Goal: Task Accomplishment & Management: Complete application form

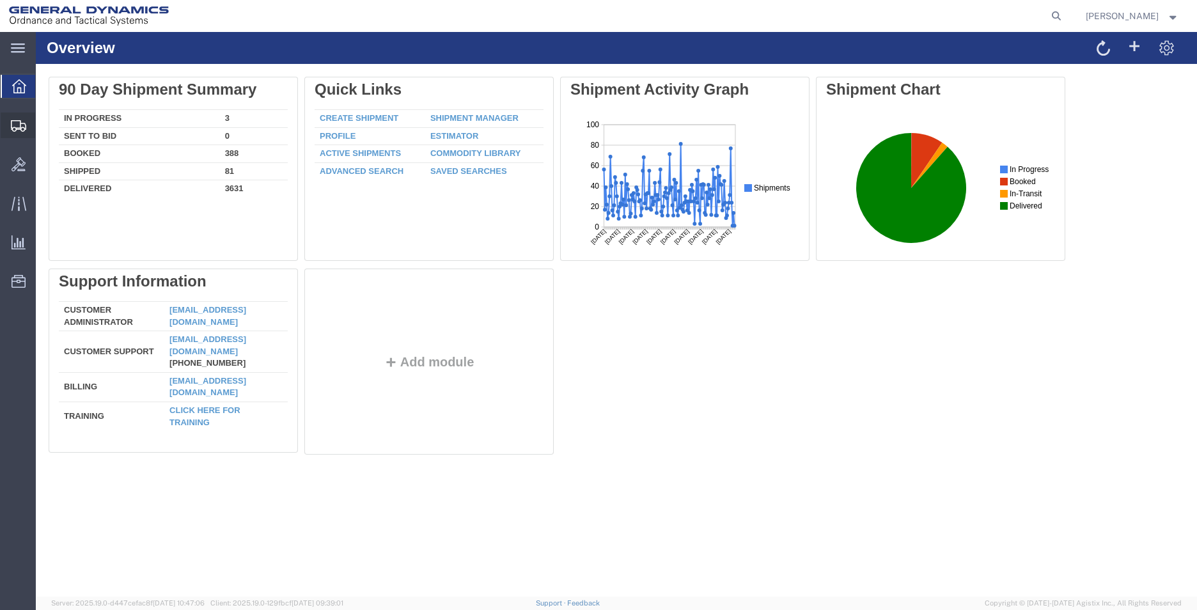
click at [0, 0] on span "Create Shipment" at bounding box center [0, 0] width 0 height 0
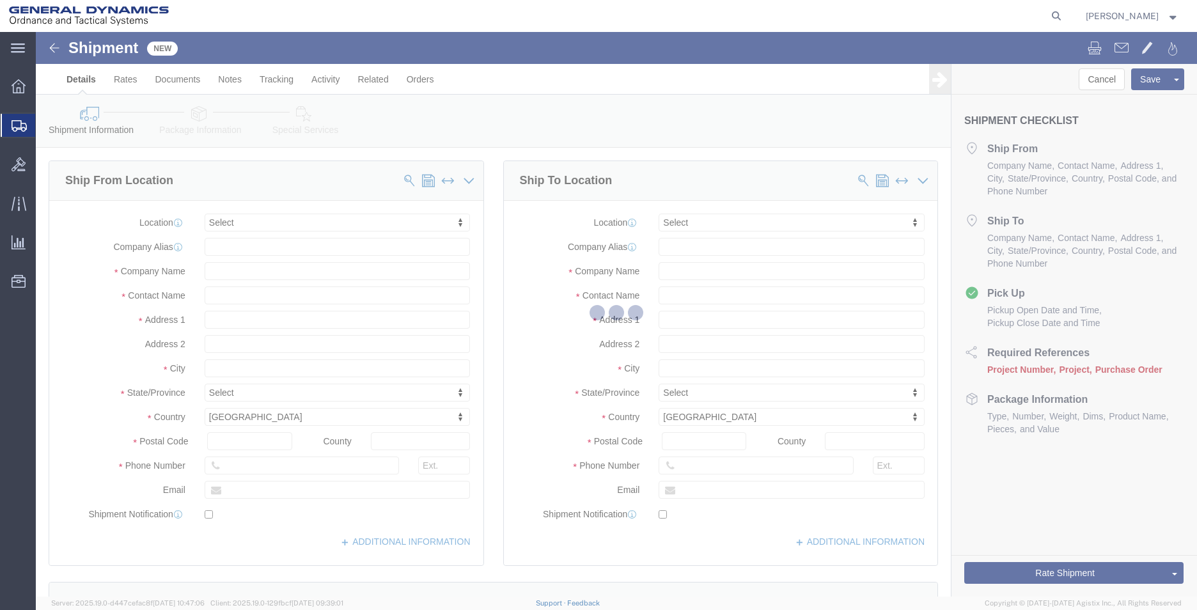
select select
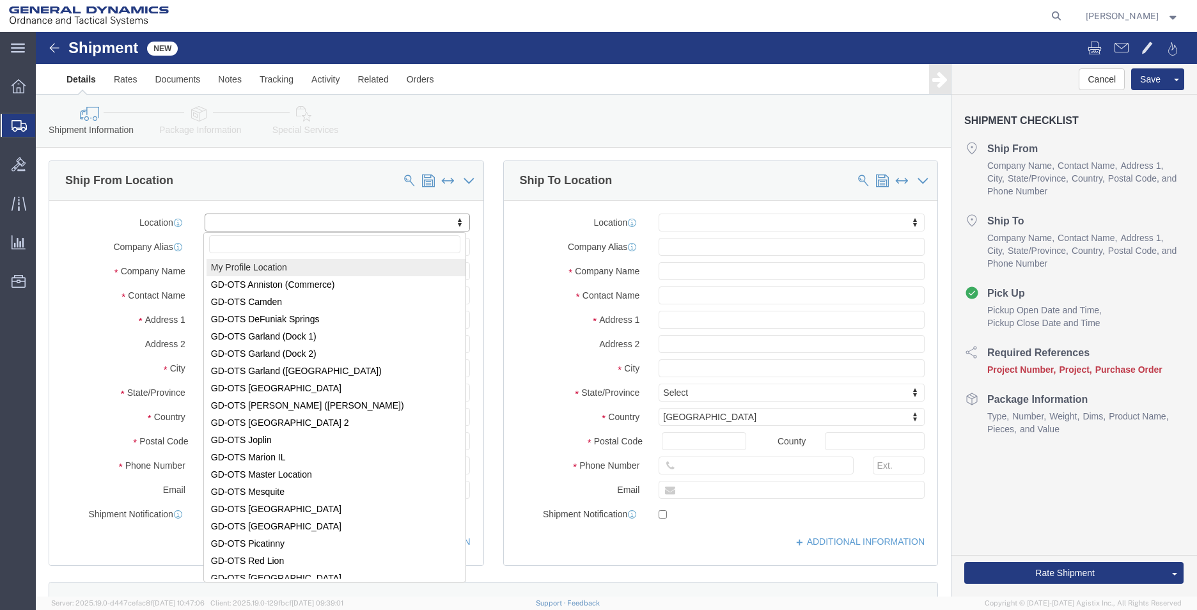
drag, startPoint x: 239, startPoint y: 186, endPoint x: 251, endPoint y: 199, distance: 17.2
select select "MYPROFILE"
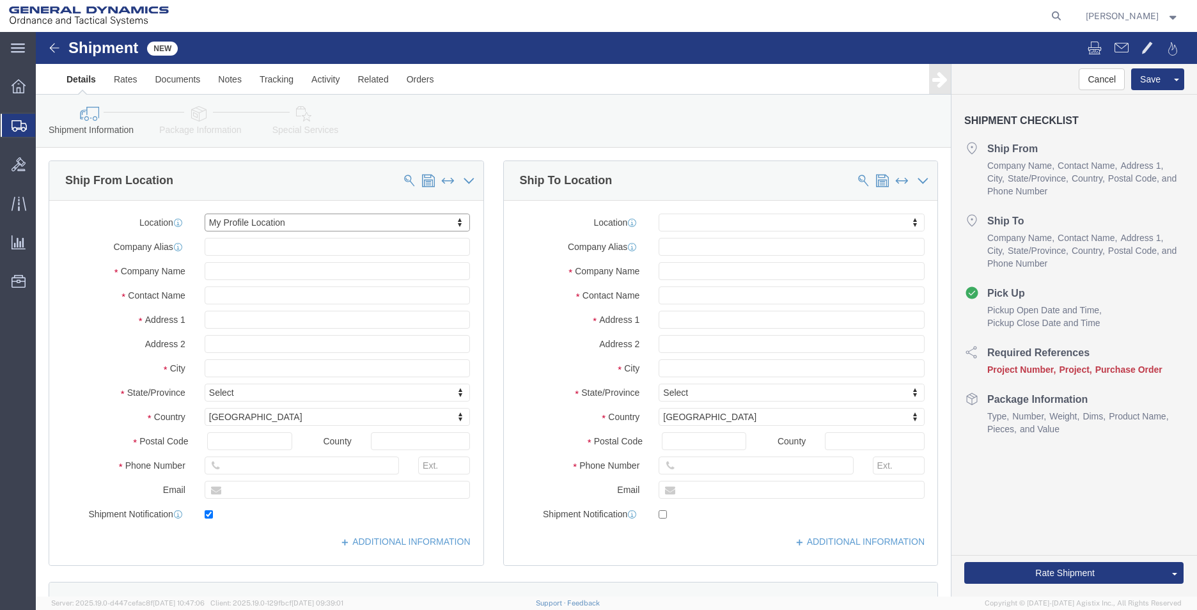
type input "[STREET_ADDRESS]"
type input "36207"
type input "2568351660"
type input "2358"
type input "[EMAIL_ADDRESS][PERSON_NAME][DOMAIN_NAME]"
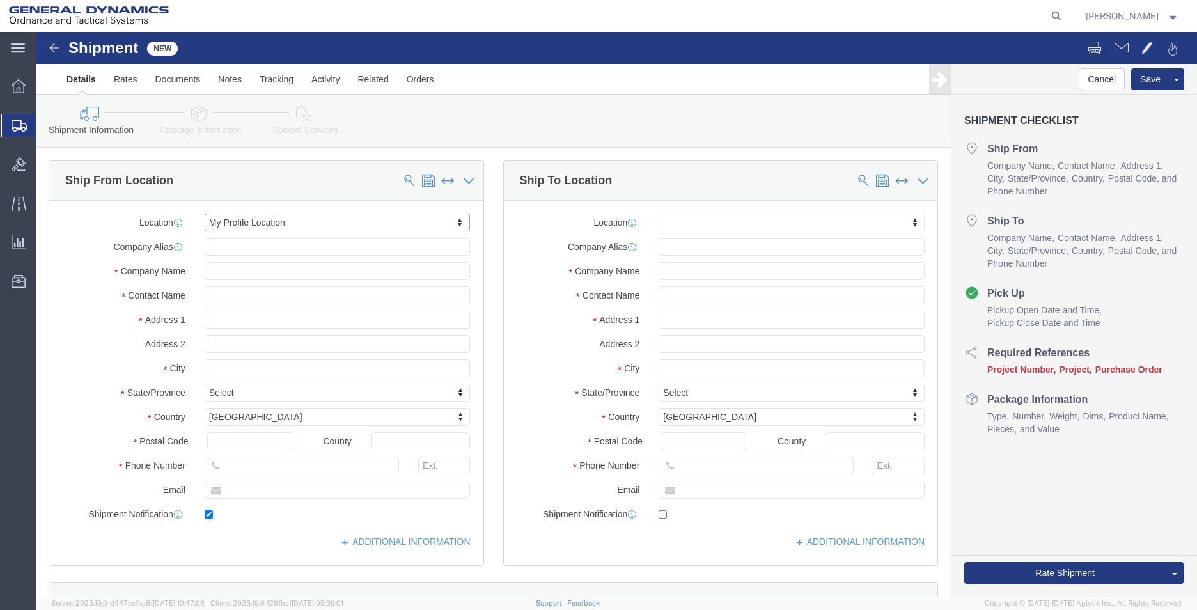
checkbox input "true"
type input "General Dynamics - OTS"
type input "[PERSON_NAME]"
type input "Anniston"
select select "AL"
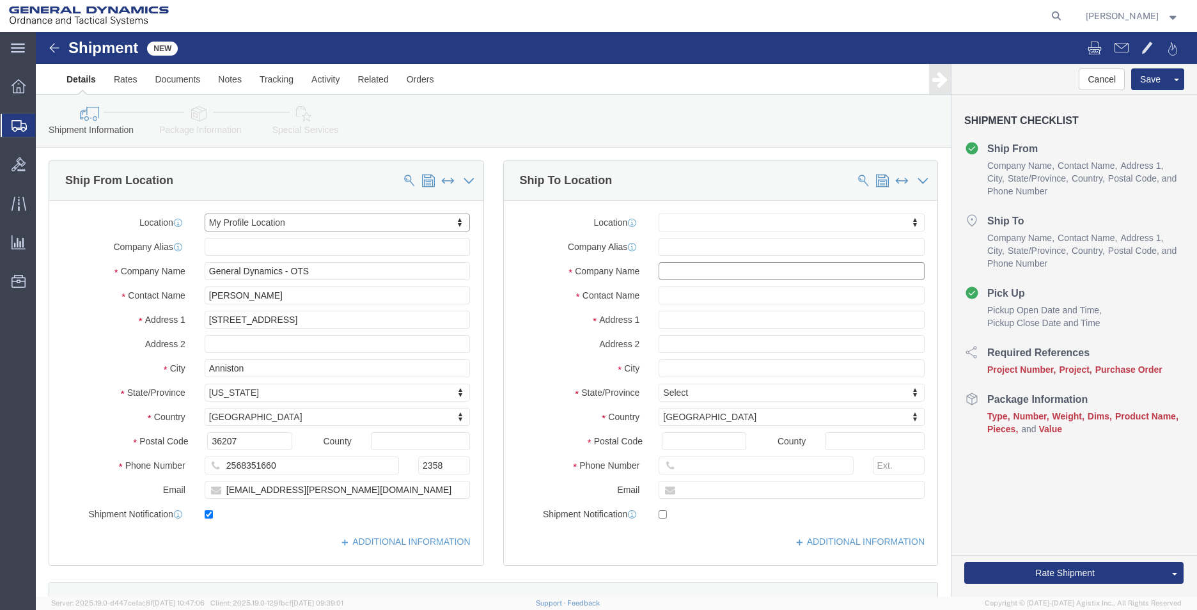
click input "text"
type input "CHROMALLOY"
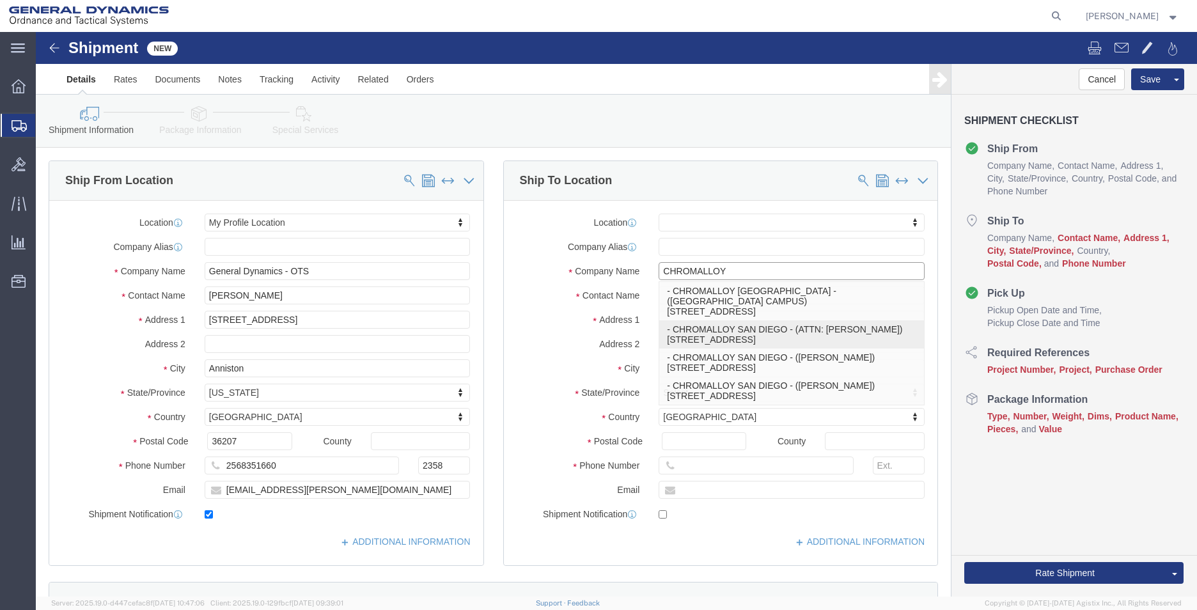
click p "- CHROMALLOY SAN DIEGO - (ATTN: [PERSON_NAME]) [STREET_ADDRESS]"
select select
type input "[STREET_ADDRESS]"
type input "92121"
type input "[PHONE_NUMBER]"
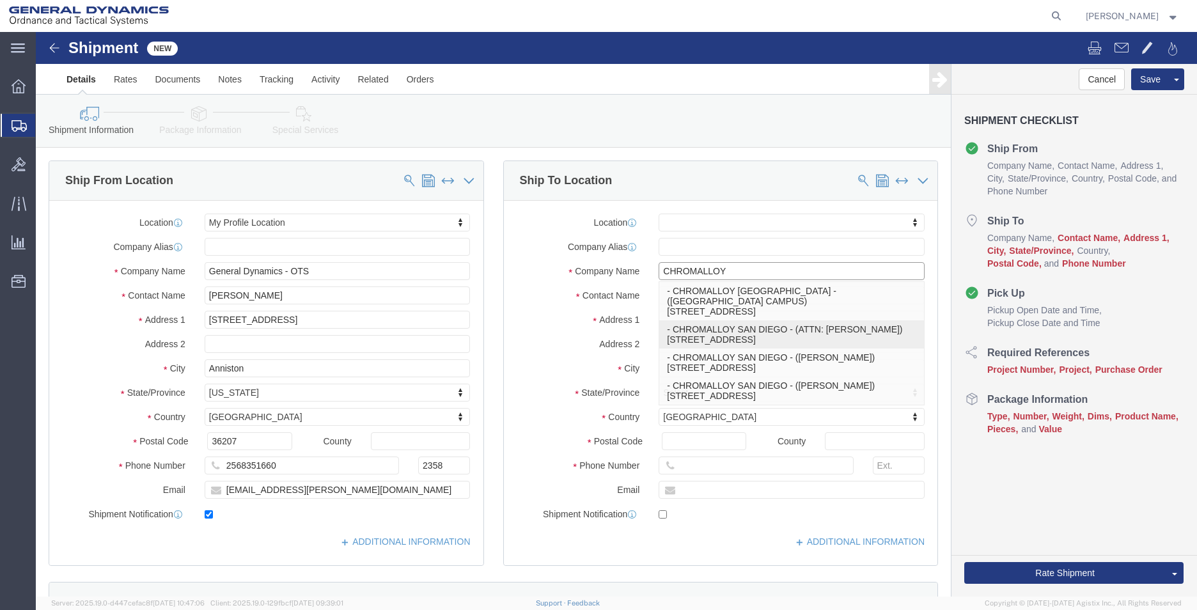
type input "CHROMALLOY [GEOGRAPHIC_DATA]"
type input "ATTN: [PERSON_NAME]"
type input "[GEOGRAPHIC_DATA]"
select select "CA"
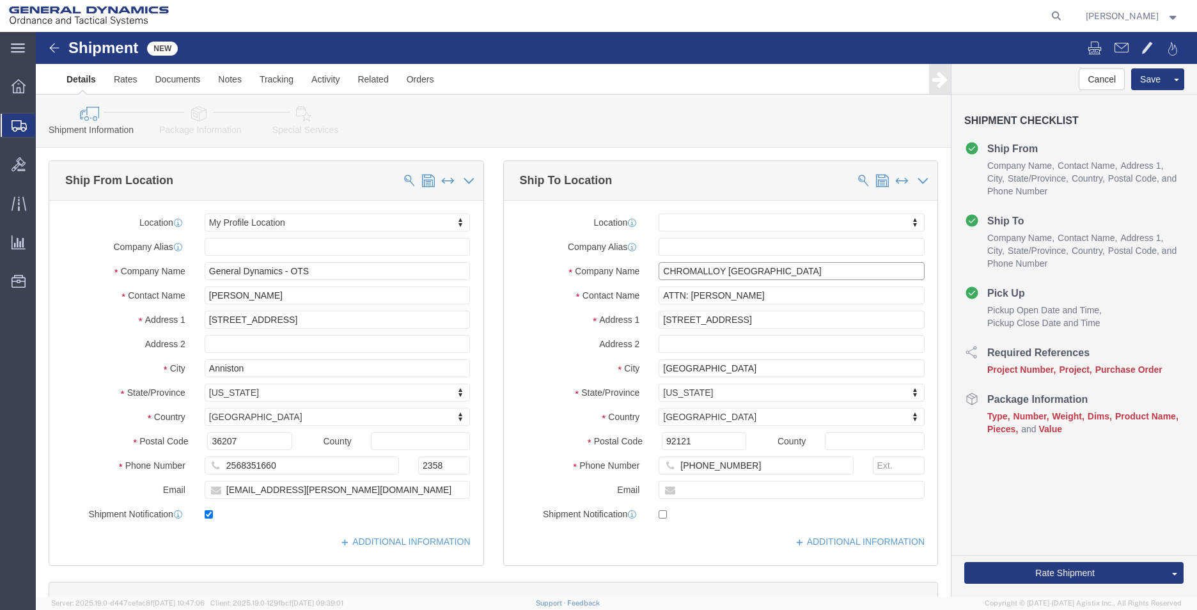
type input "CHROMALLOY [GEOGRAPHIC_DATA]"
drag, startPoint x: 757, startPoint y: 267, endPoint x: 650, endPoint y: 271, distance: 106.9
click input "ATTN: [PERSON_NAME]"
type input "A"
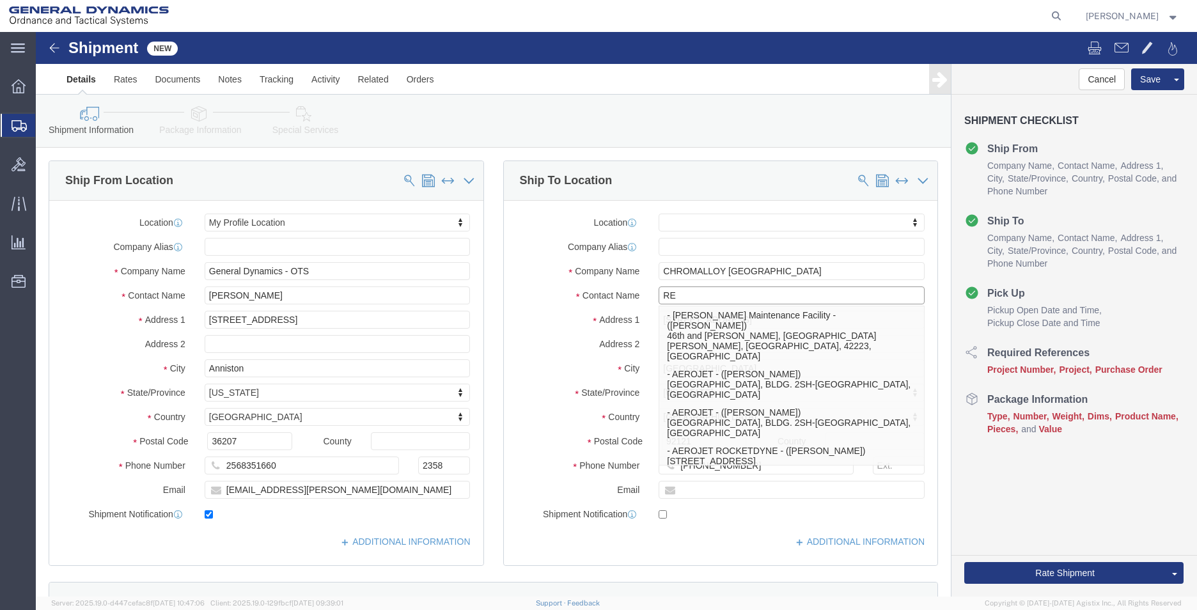
type input "R"
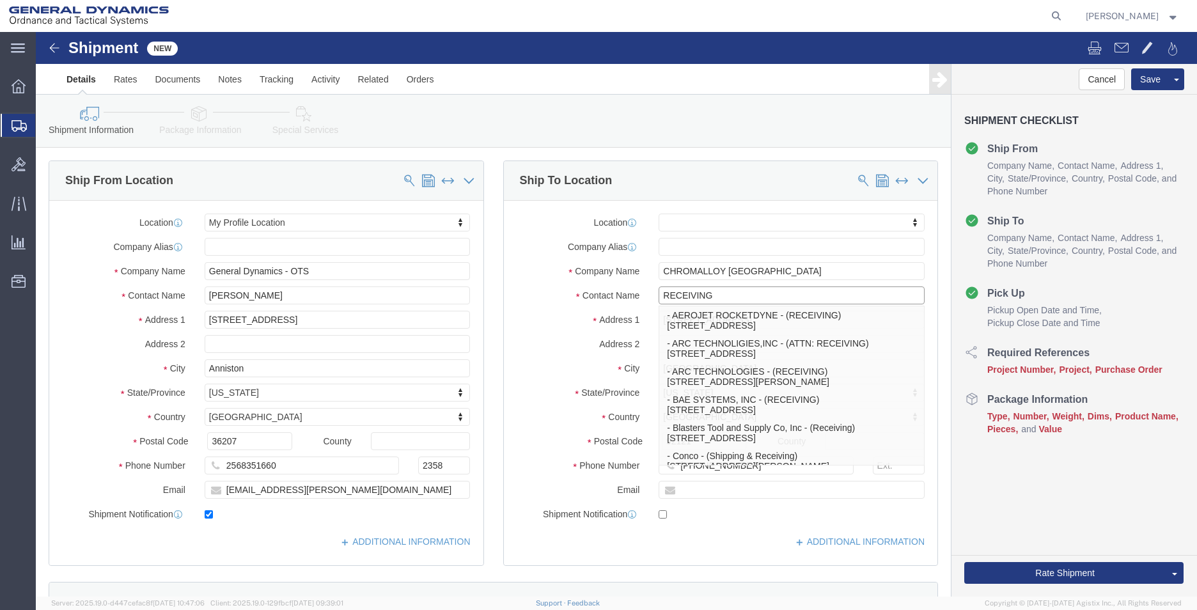
type input "RECEIVING"
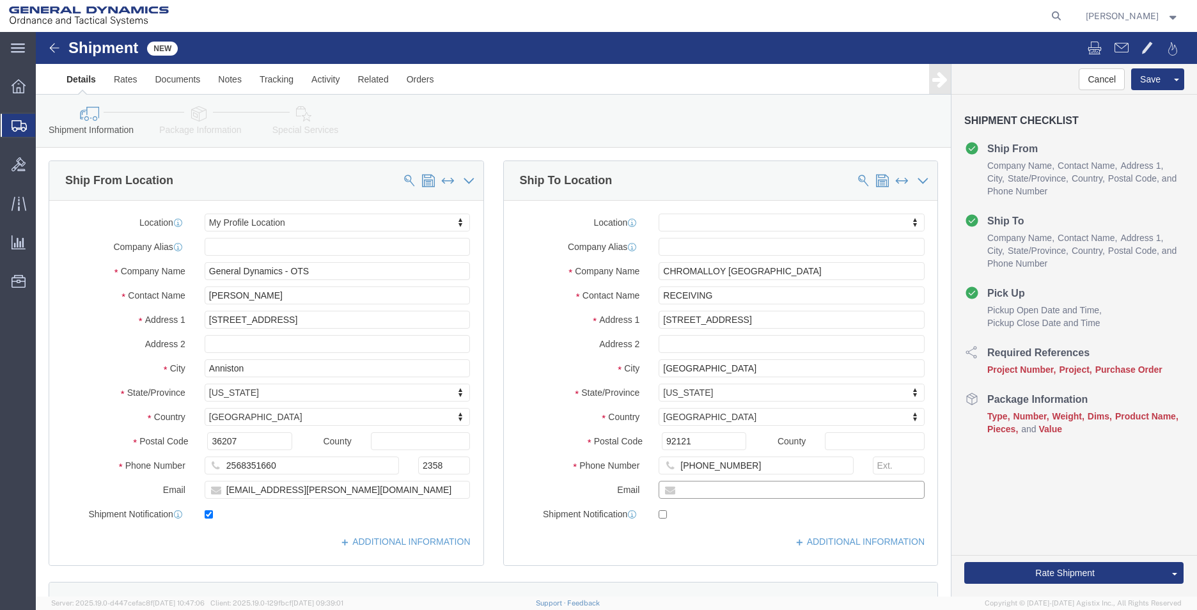
click input "text"
type input "[EMAIL_ADDRESS][PERSON_NAME][DOMAIN_NAME]"
checkbox input "true"
click div "Location My Profile Location GD-OTS [GEOGRAPHIC_DATA] (Commerce) GD-OTS [GEOGRA…"
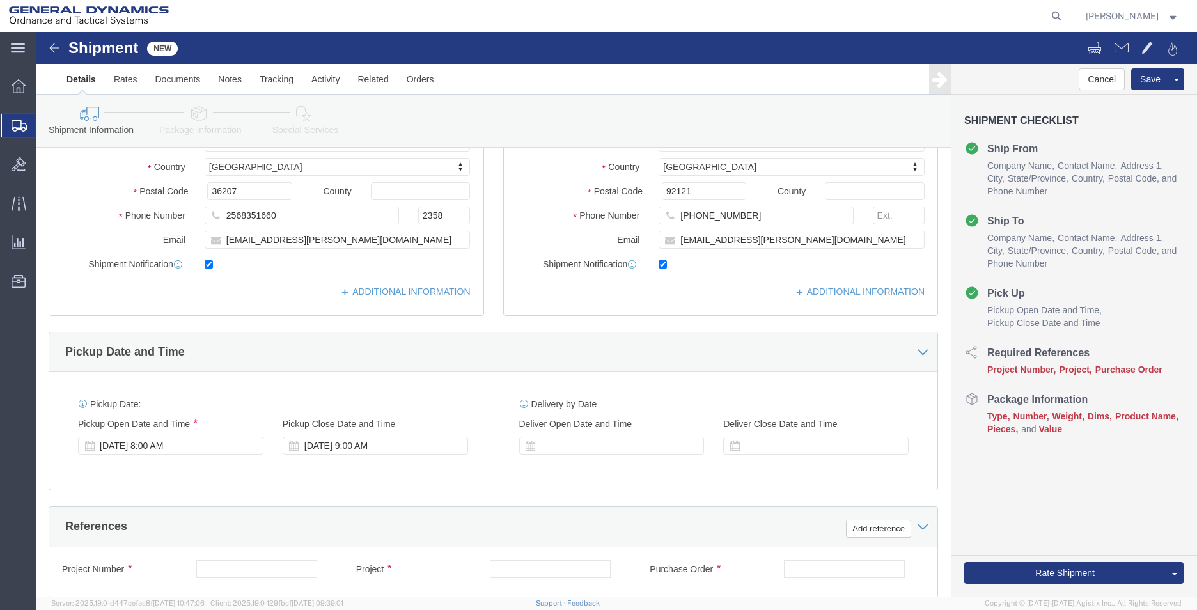
scroll to position [384, 0]
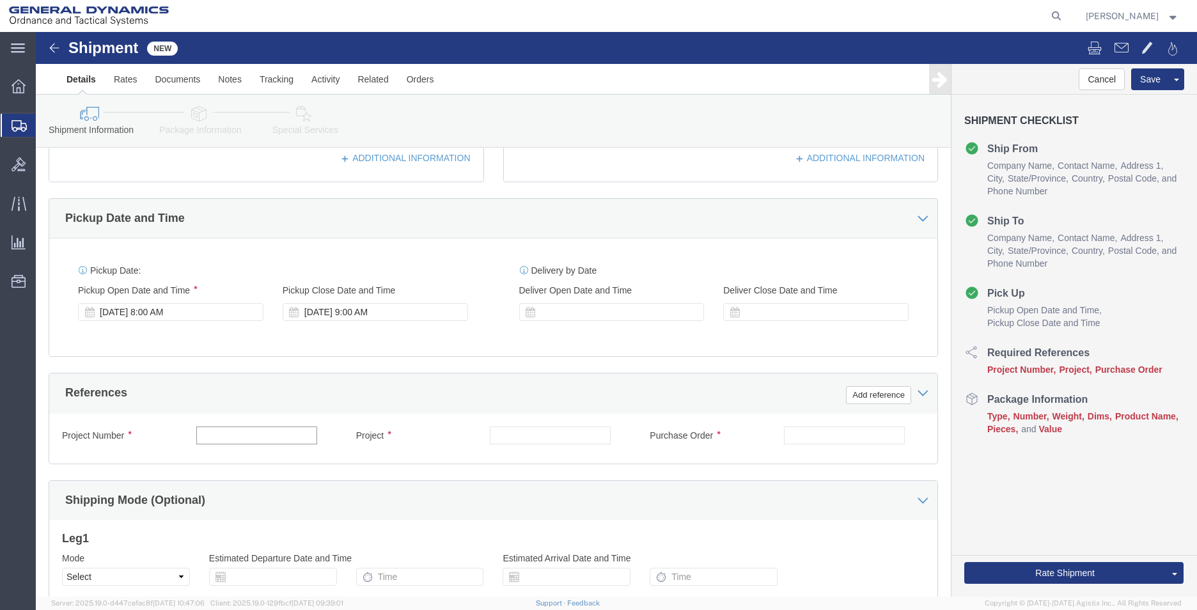
click input "text"
type input "93394"
click input "text"
type input "AMRAAM"
type input "93394"
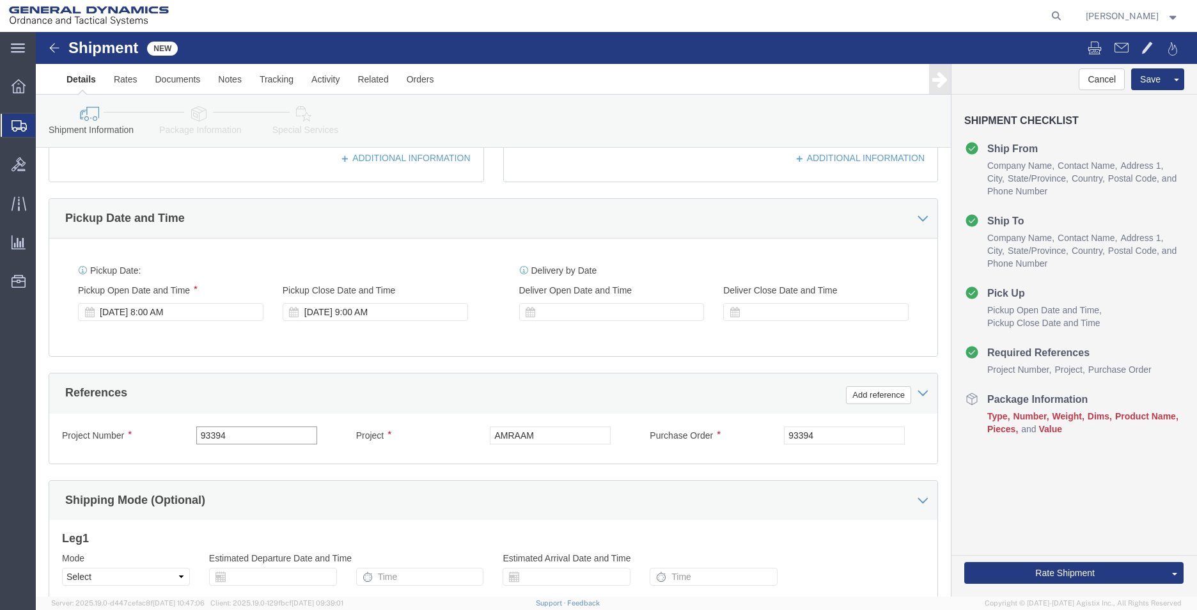
drag, startPoint x: 201, startPoint y: 398, endPoint x: 130, endPoint y: 394, distance: 70.5
click div "Project Number 93394"
type input "45000006"
click select "Select Air Less than Truckload Multi-Leg Ocean Freight Rail Small Parcel Truckl…"
select select "SMAL"
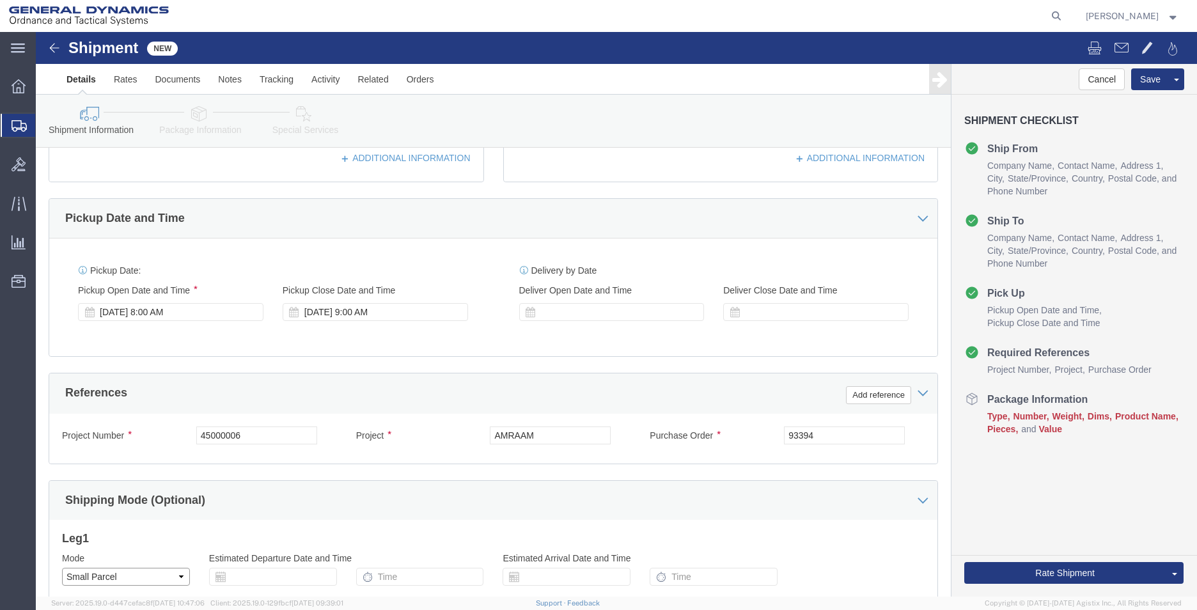
click select "Select Air Less than Truckload Multi-Leg Ocean Freight Rail Small Parcel Truckl…"
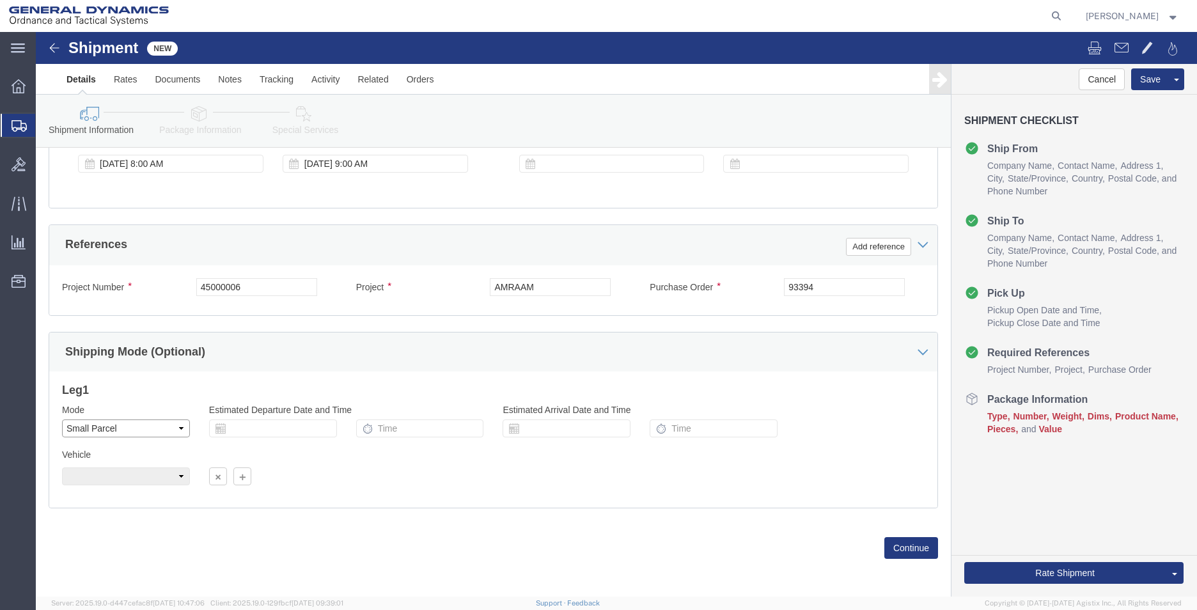
scroll to position [533, 0]
click button "Continue"
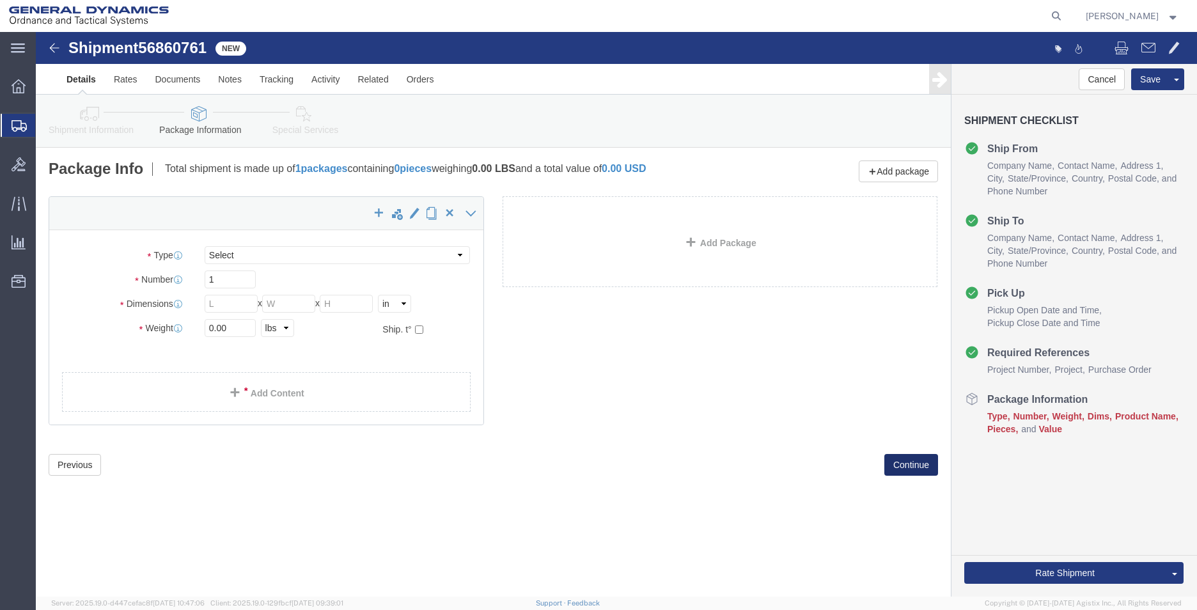
select select "YRPK"
click input "text"
type input "26"
type input "16"
type input "24"
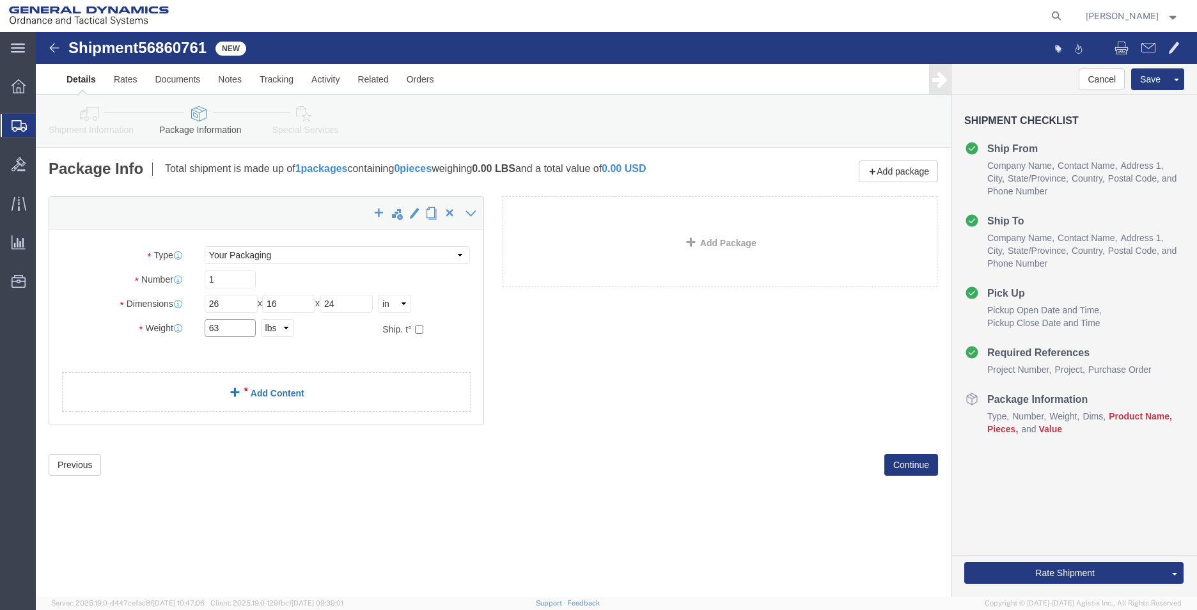
type input "63"
click link "Add Content"
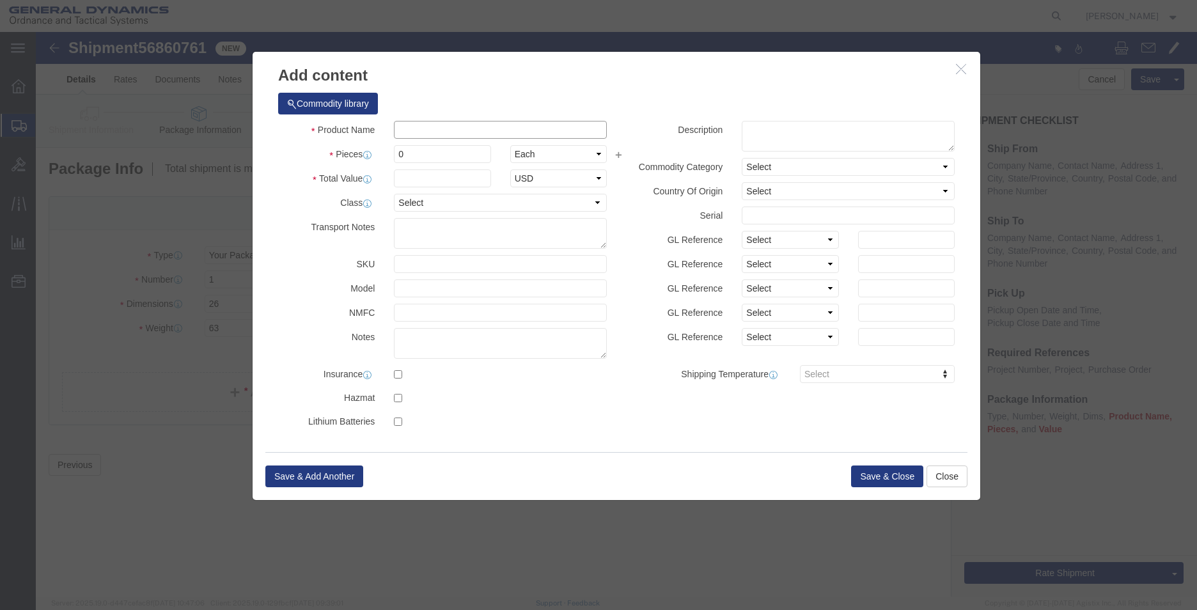
click input "text"
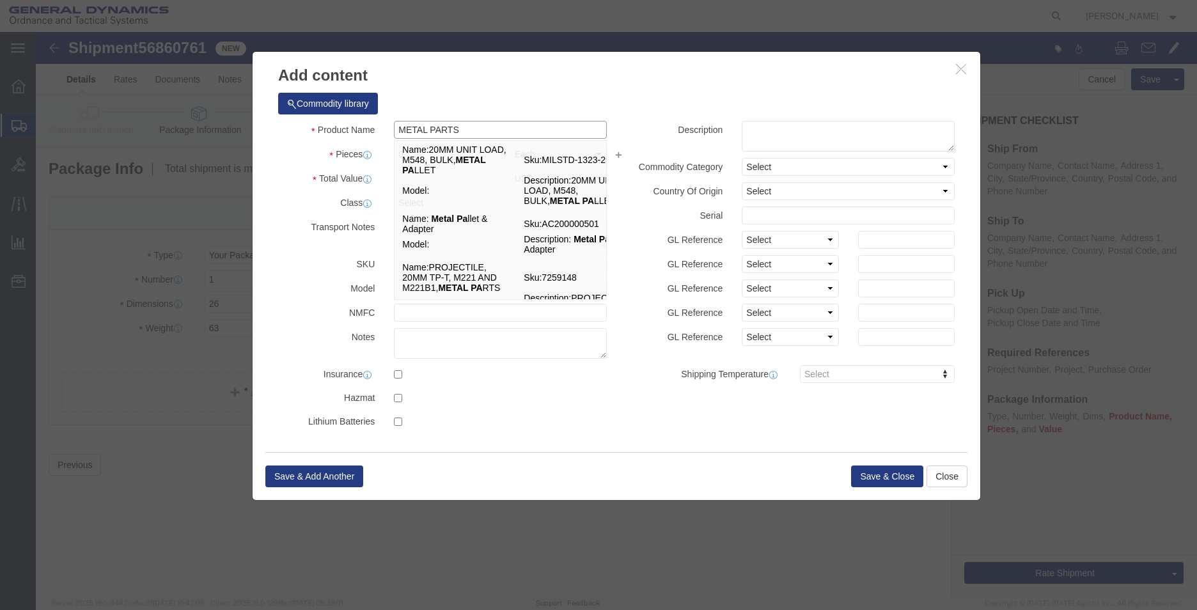
type input "METAL PARTS"
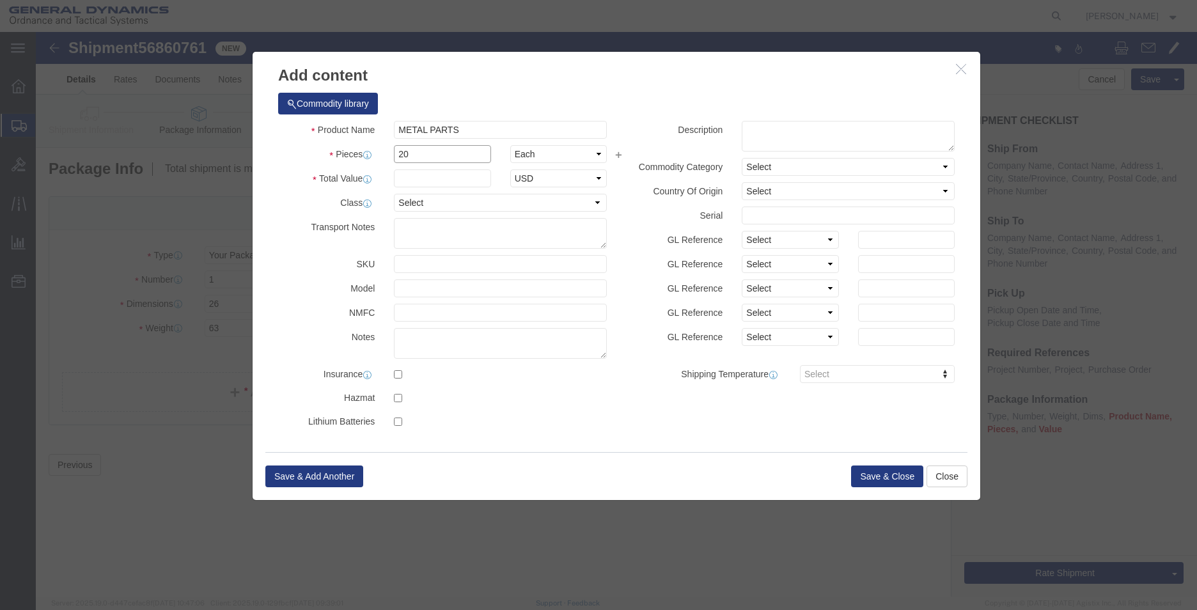
type input "20"
type input "1"
click button "Save & Close"
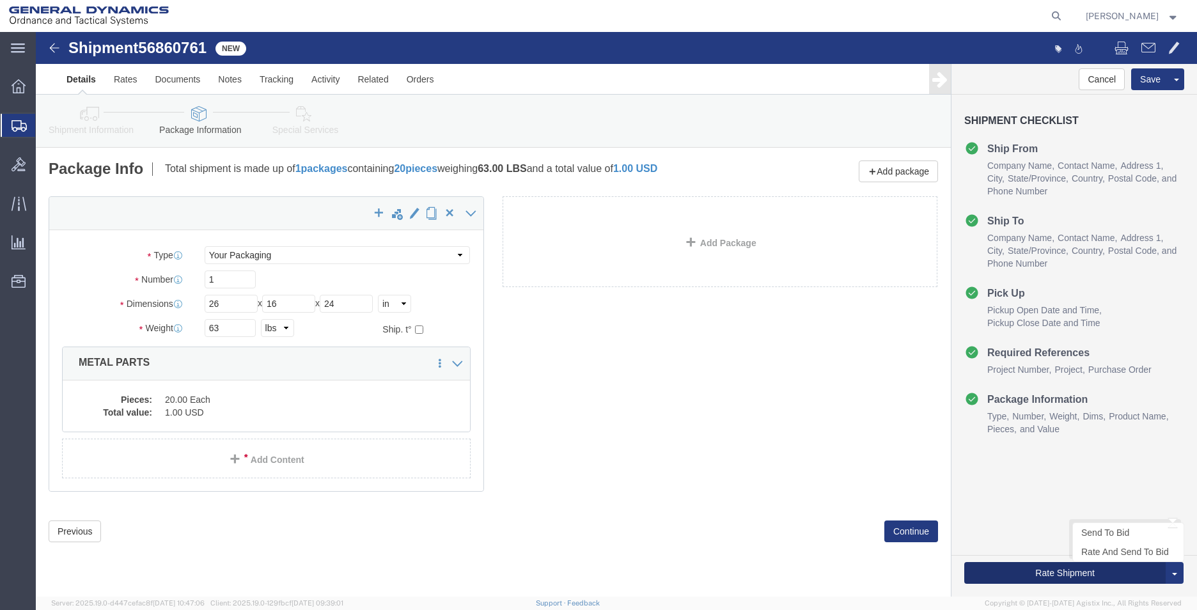
click button "Rate Shipment"
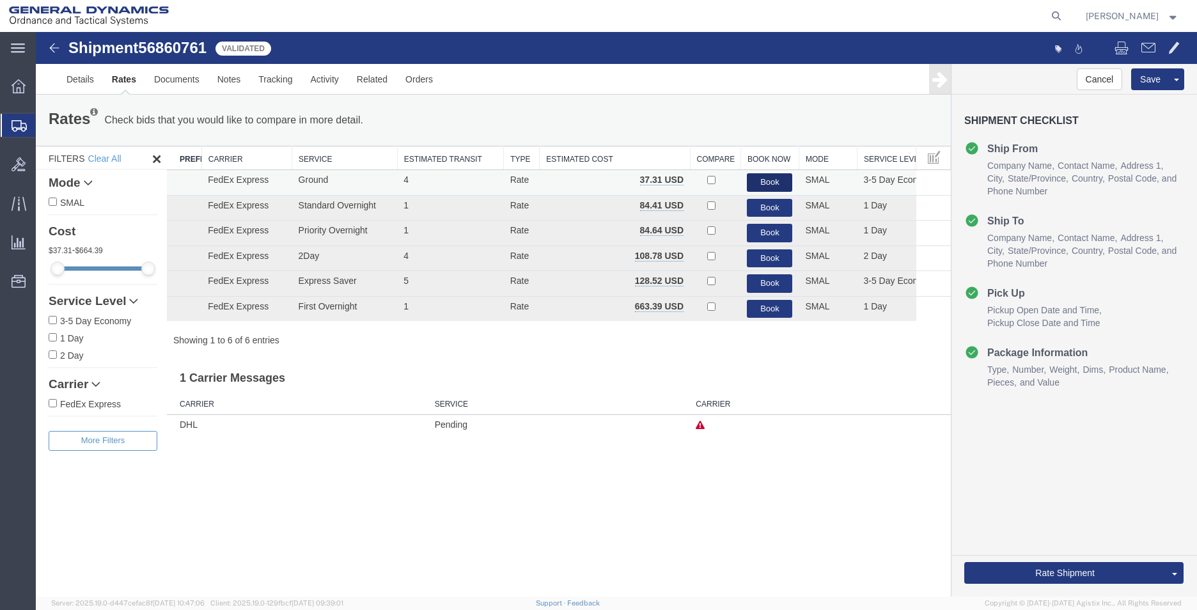
click at [765, 178] on button "Book" at bounding box center [769, 182] width 45 height 19
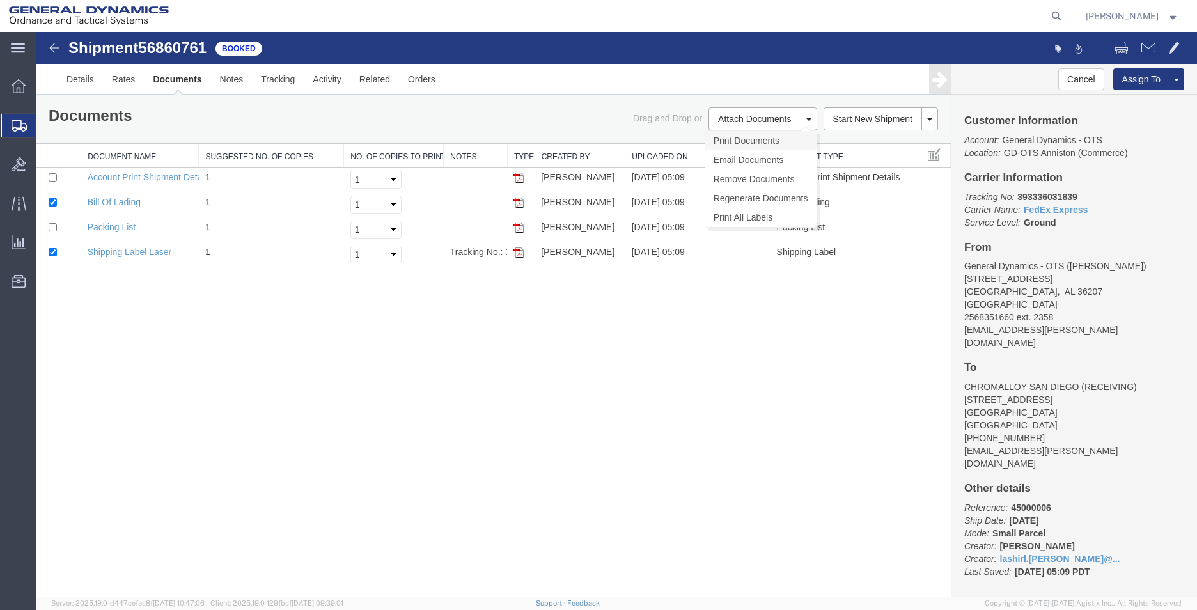
click at [747, 139] on link "Print Documents" at bounding box center [760, 140] width 111 height 19
